Goal: Transaction & Acquisition: Purchase product/service

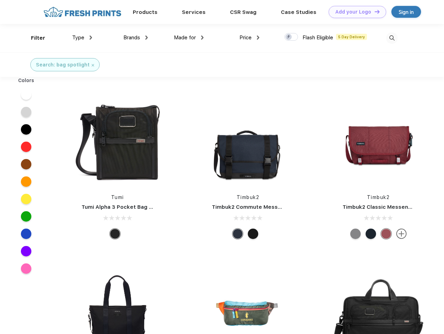
scroll to position [0, 0]
click at [355, 12] on link "Add your Logo Design Tool" at bounding box center [356, 12] width 57 height 12
click at [0, 0] on div "Design Tool" at bounding box center [0, 0] width 0 height 0
click at [374, 11] on link "Add your Logo Design Tool" at bounding box center [356, 12] width 57 height 12
click at [33, 38] on div "Filter" at bounding box center [38, 38] width 14 height 8
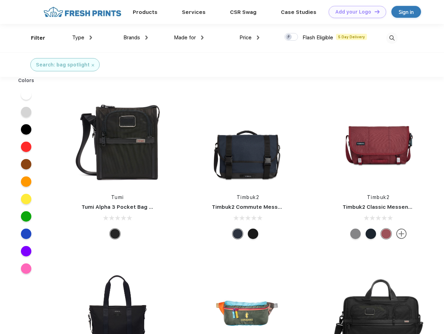
click at [82, 38] on span "Type" at bounding box center [78, 37] width 12 height 6
click at [135, 38] on span "Brands" at bounding box center [131, 37] width 17 height 6
click at [189, 38] on span "Made for" at bounding box center [185, 37] width 22 height 6
click at [249, 38] on span "Price" at bounding box center [245, 37] width 12 height 6
click at [291, 37] on div at bounding box center [291, 37] width 14 height 8
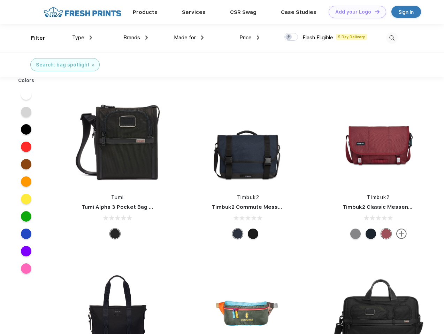
click at [289, 37] on input "checkbox" at bounding box center [286, 35] width 5 height 5
click at [391, 38] on img at bounding box center [391, 37] width 11 height 11
